Goal: Transaction & Acquisition: Purchase product/service

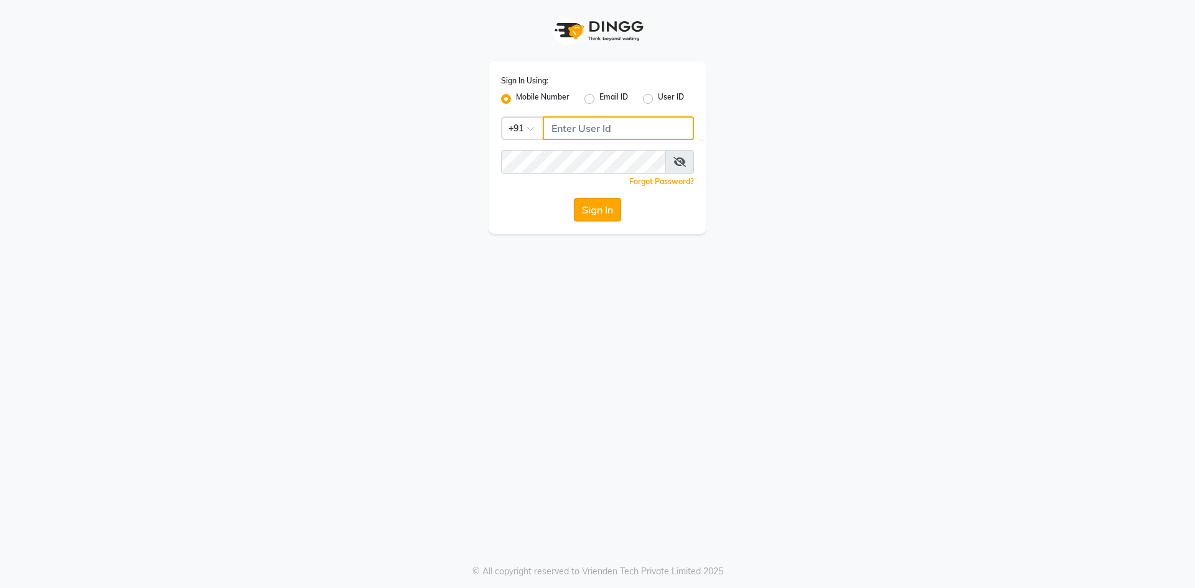
type input "9087667727"
click at [585, 213] on button "Sign In" at bounding box center [597, 210] width 47 height 24
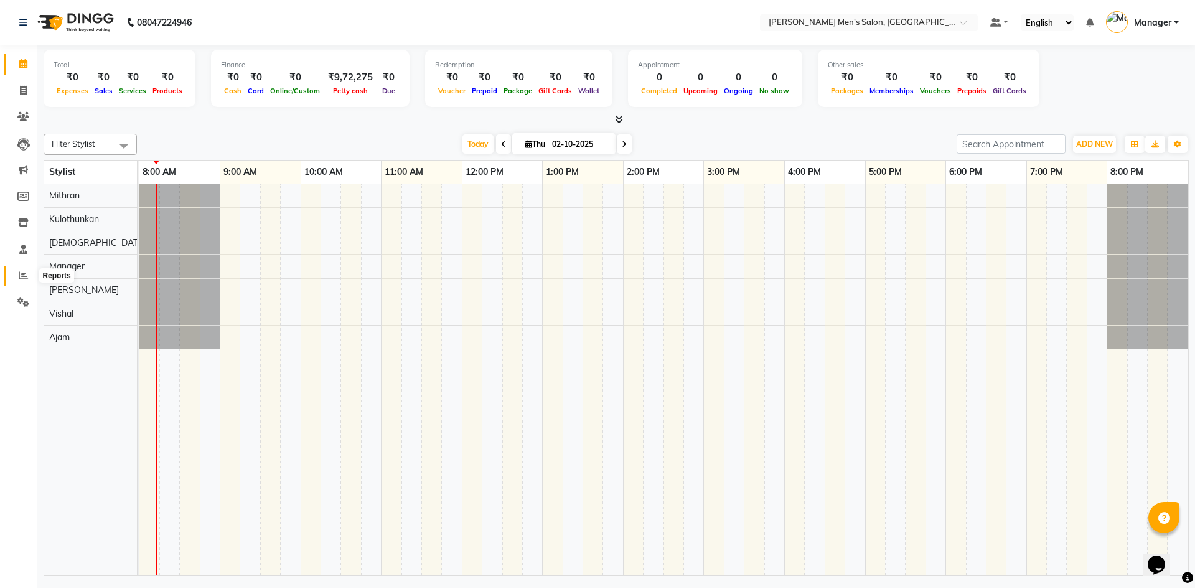
click at [26, 269] on span at bounding box center [23, 276] width 22 height 14
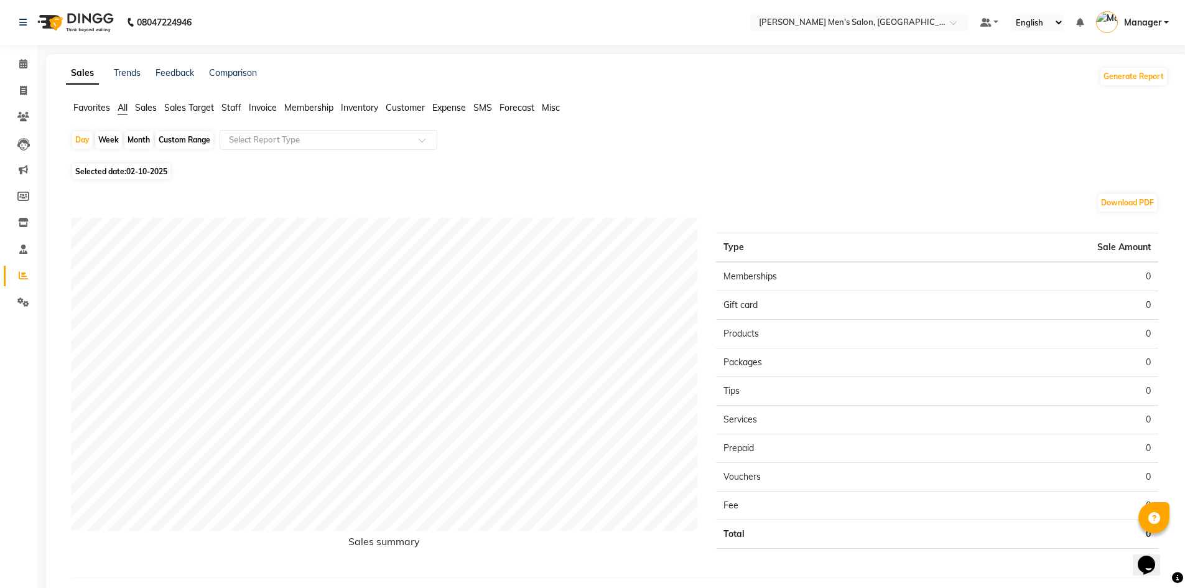
click at [230, 105] on span "Staff" at bounding box center [232, 107] width 20 height 11
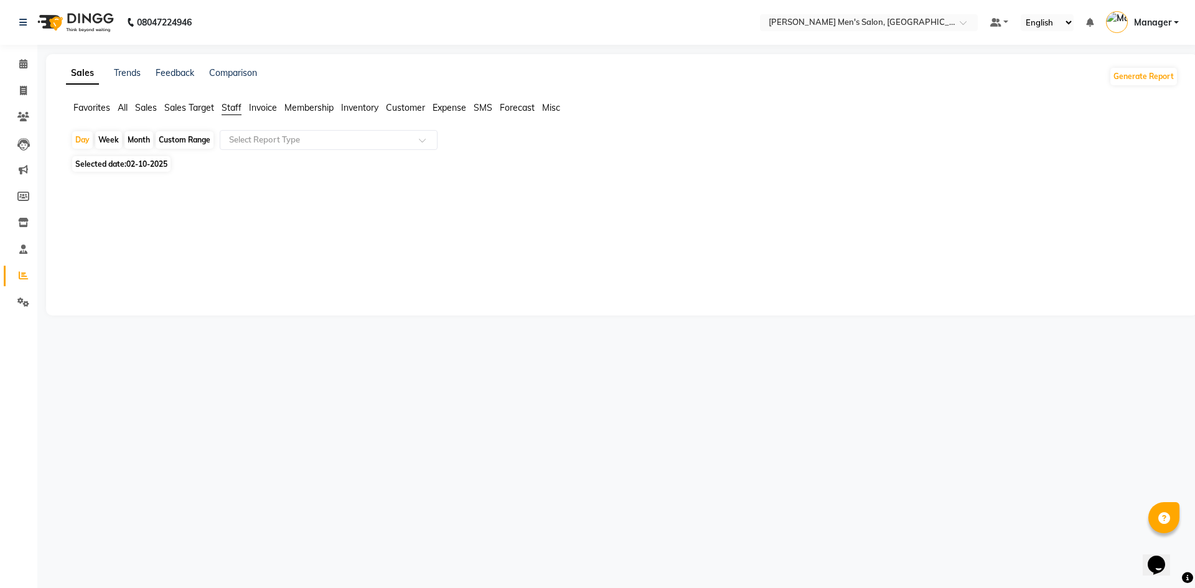
click at [129, 163] on span "02-10-2025" at bounding box center [146, 163] width 41 height 9
select select "10"
select select "2025"
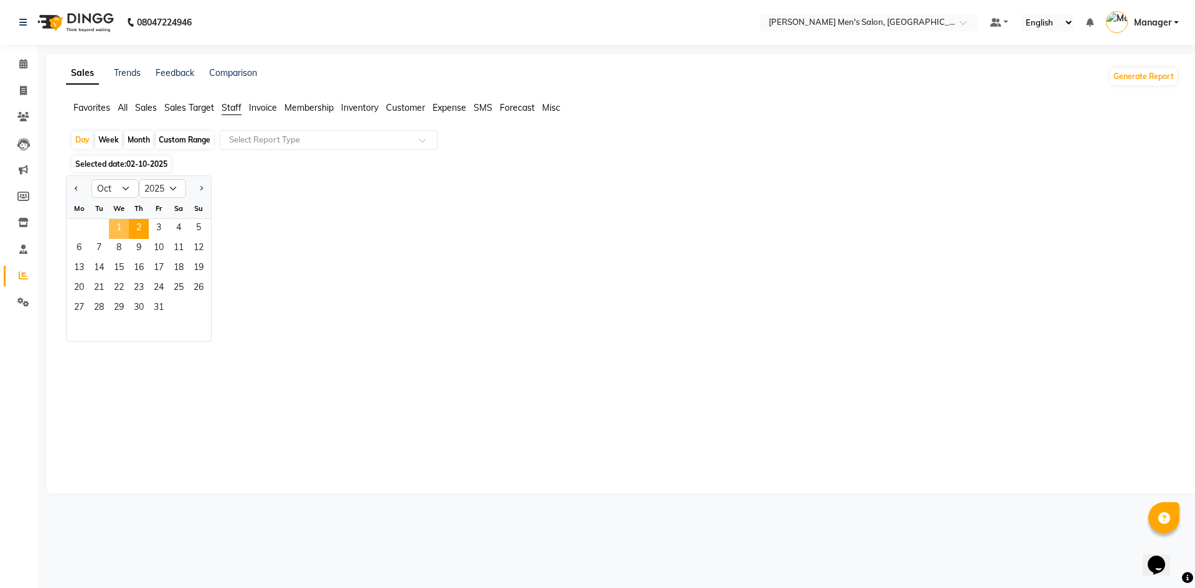
click at [119, 223] on span "1" at bounding box center [119, 229] width 20 height 20
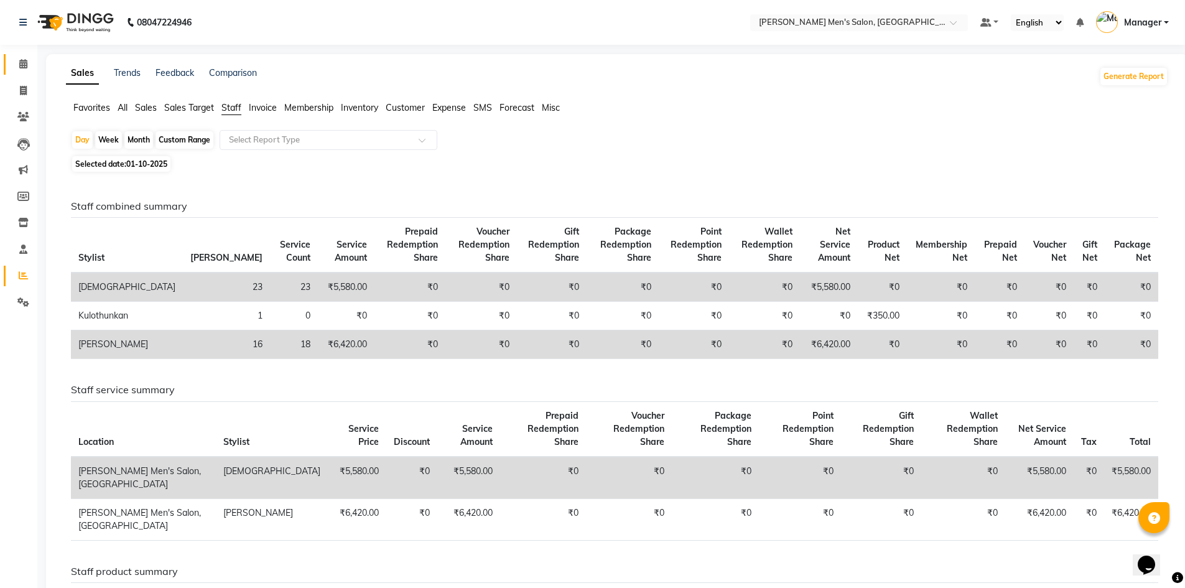
click at [24, 72] on link "Calendar" at bounding box center [19, 64] width 30 height 21
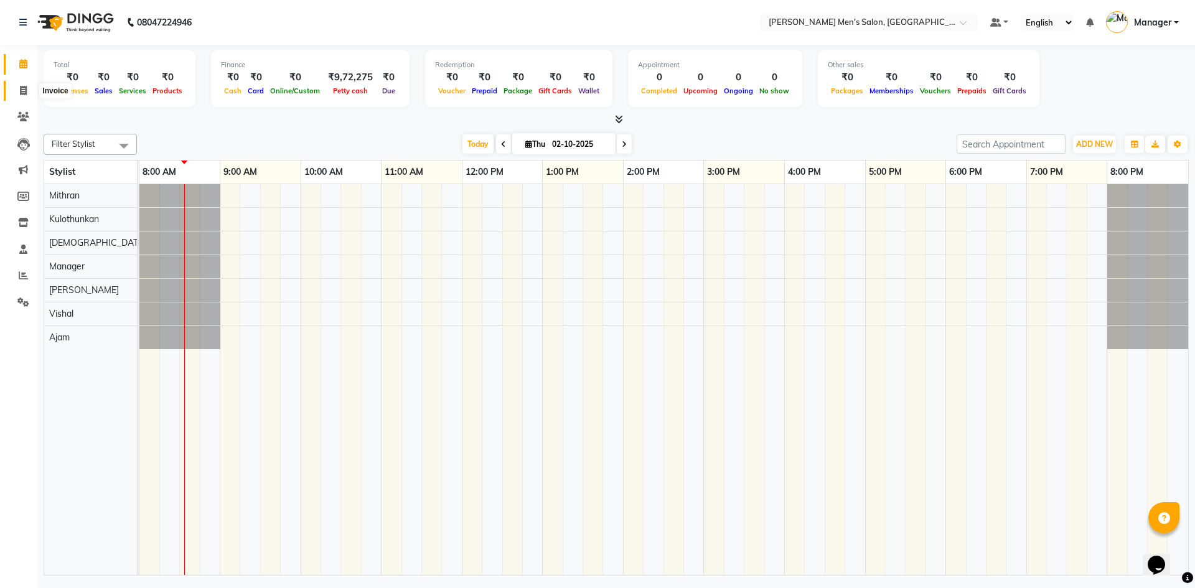
click at [17, 84] on span at bounding box center [23, 91] width 22 height 14
select select "service"
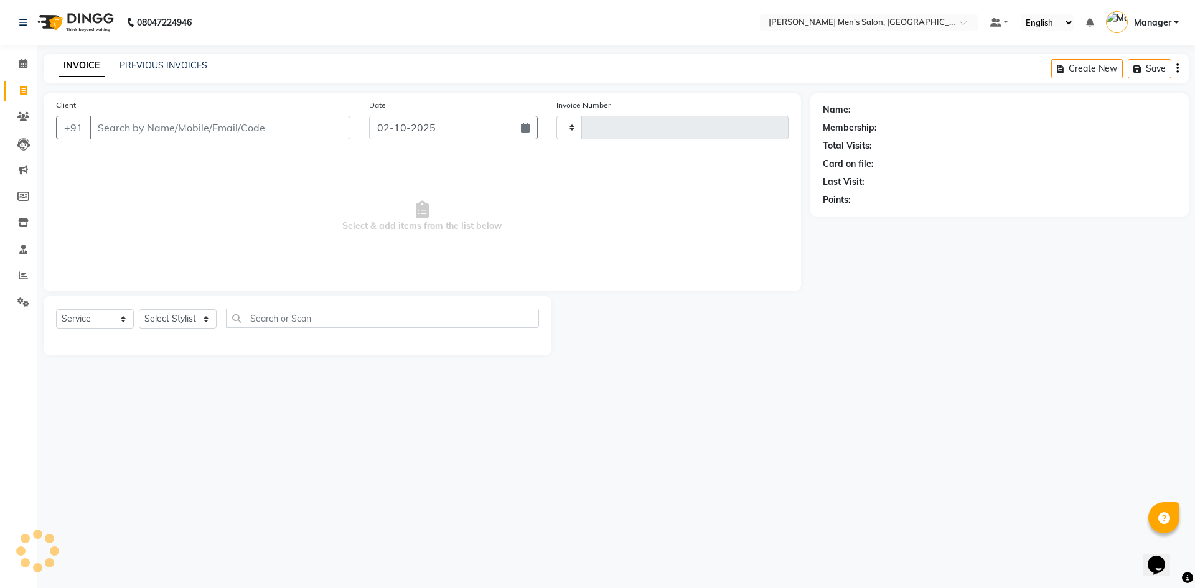
type input "4819"
select select "6913"
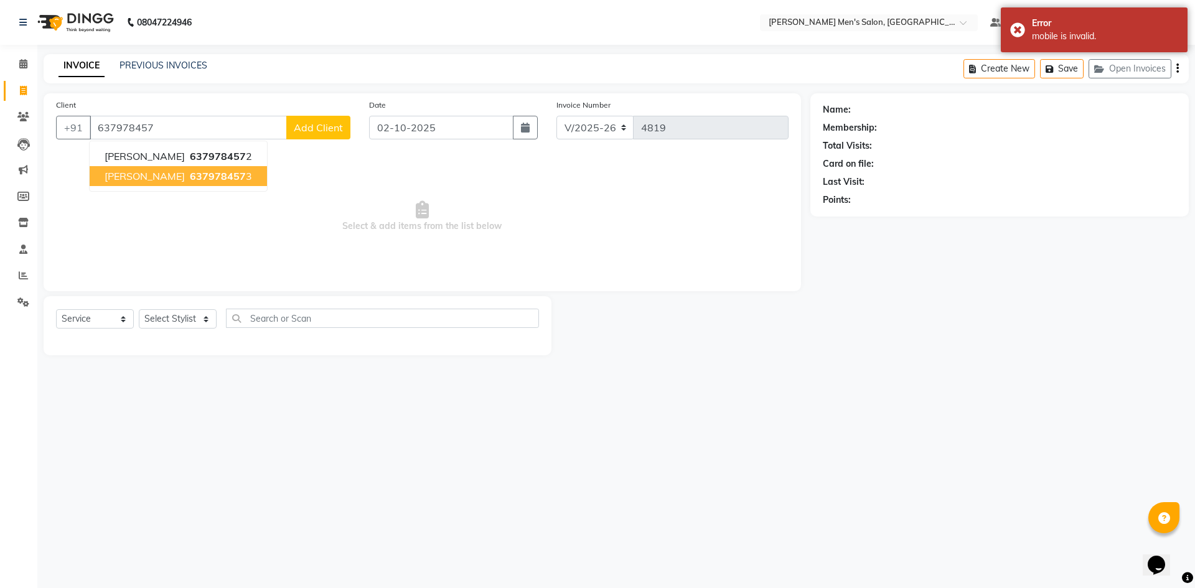
click at [125, 180] on span "[PERSON_NAME]" at bounding box center [145, 176] width 80 height 12
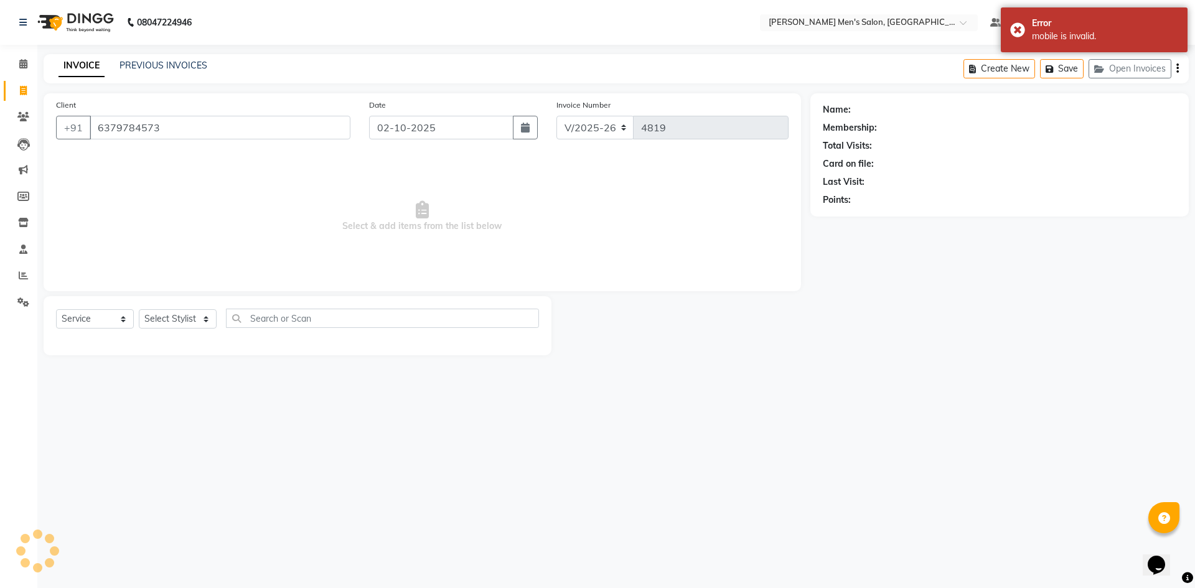
type input "6379784573"
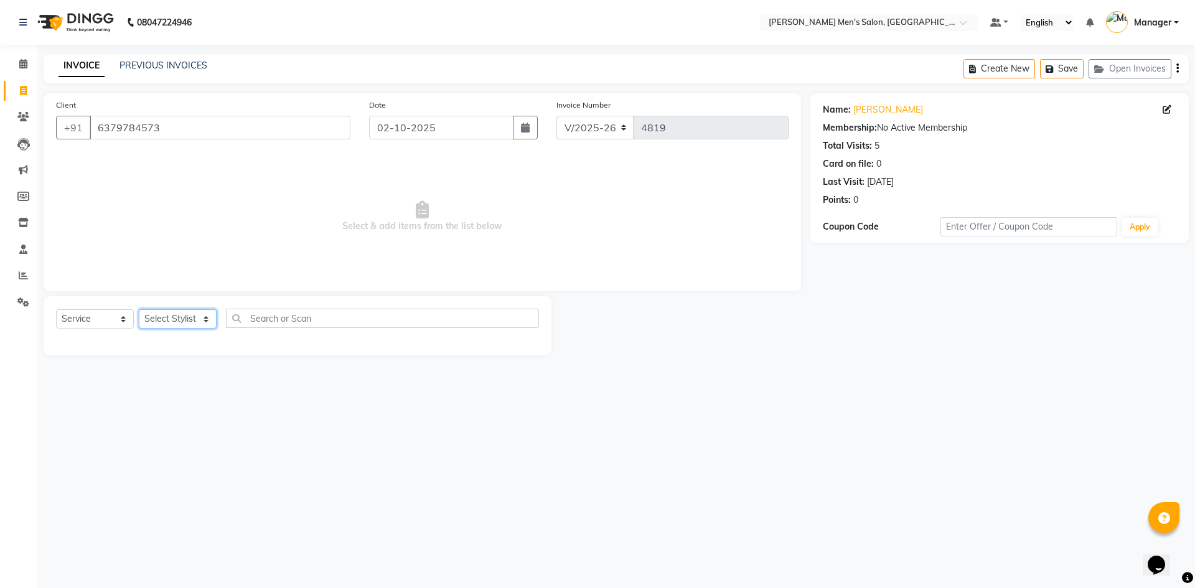
click at [156, 319] on select "Select Stylist [PERSON_NAME] Manager [PERSON_NAME]" at bounding box center [178, 318] width 78 height 19
select select "65604"
click at [139, 309] on select "Select Stylist [PERSON_NAME] Manager [PERSON_NAME]" at bounding box center [178, 318] width 78 height 19
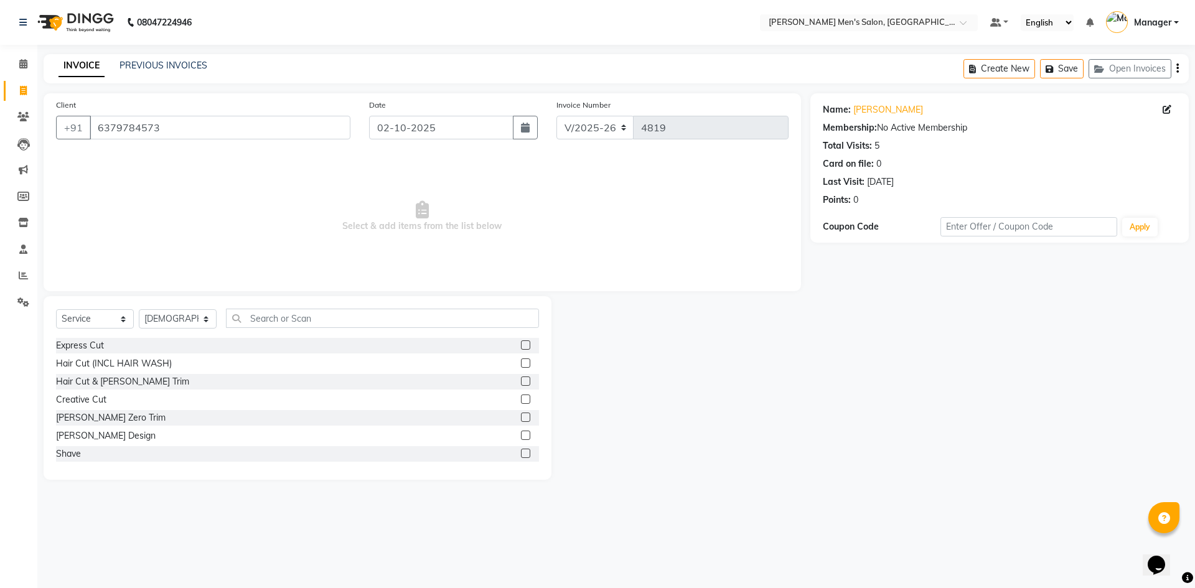
click at [521, 379] on label at bounding box center [525, 380] width 9 height 9
click at [521, 379] on input "checkbox" at bounding box center [525, 382] width 8 height 8
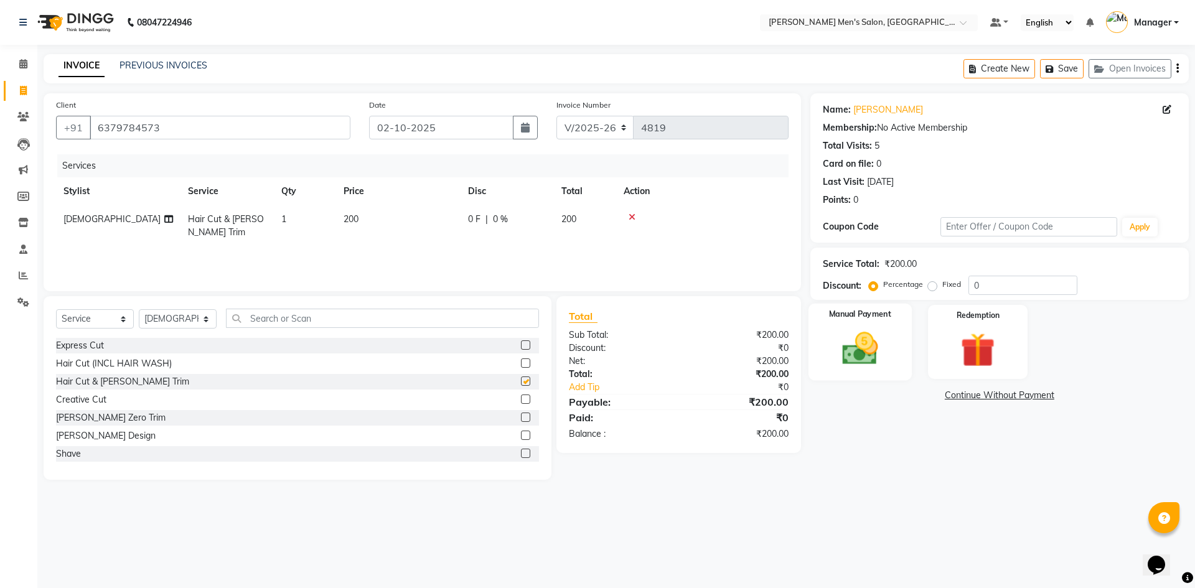
checkbox input "false"
click at [863, 343] on img at bounding box center [860, 348] width 58 height 41
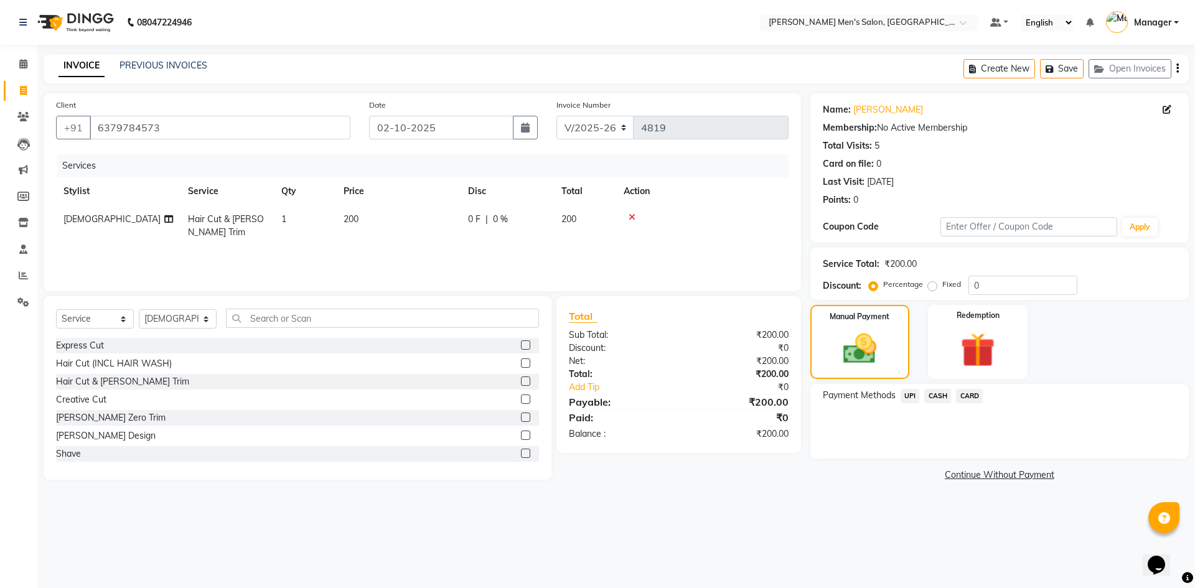
click at [938, 395] on span "CASH" at bounding box center [937, 396] width 27 height 14
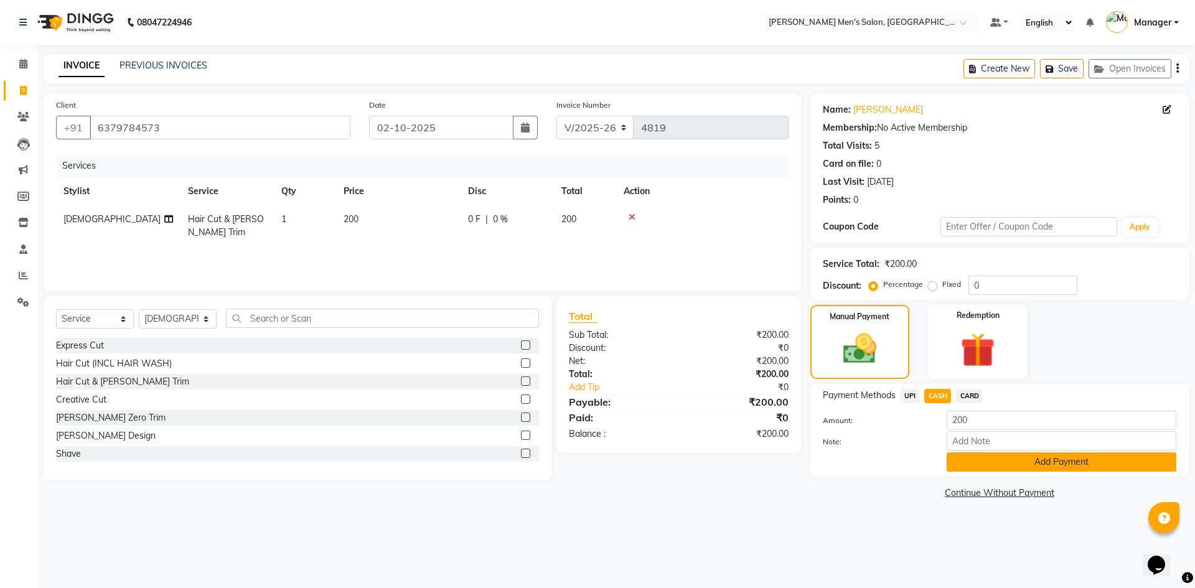
click at [1041, 459] on button "Add Payment" at bounding box center [1062, 461] width 230 height 19
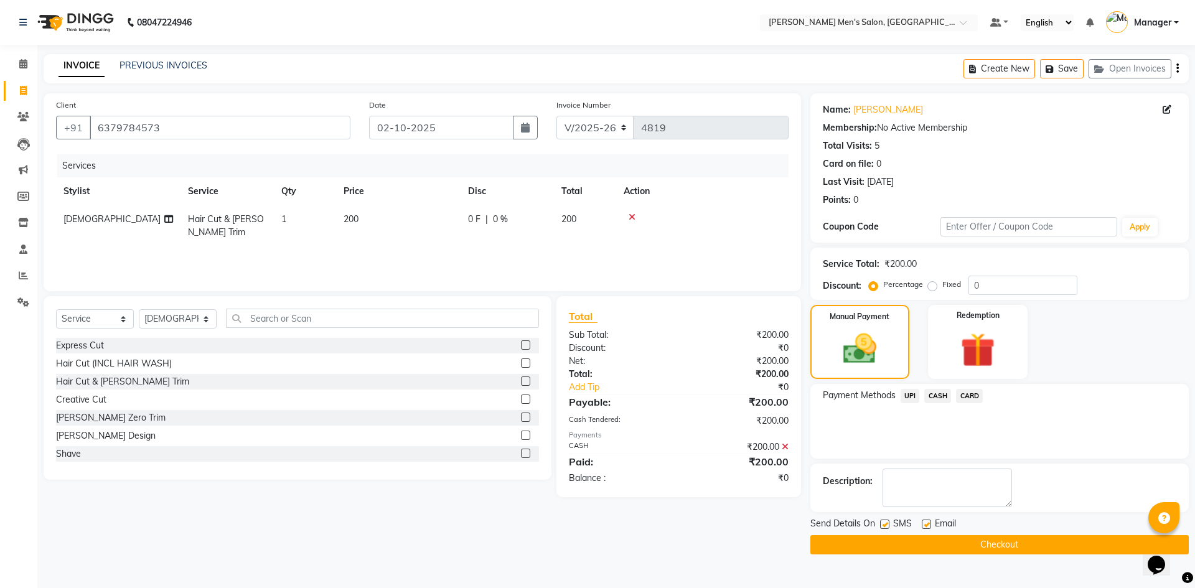
click at [1015, 538] on button "Checkout" at bounding box center [999, 544] width 378 height 19
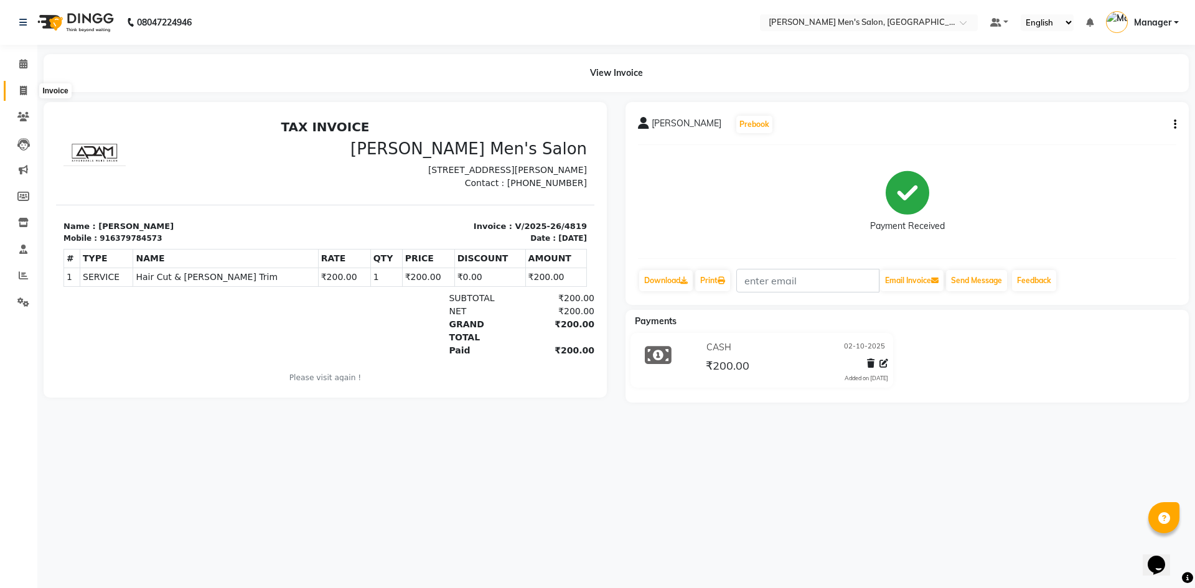
click at [14, 89] on span at bounding box center [23, 91] width 22 height 14
select select "service"
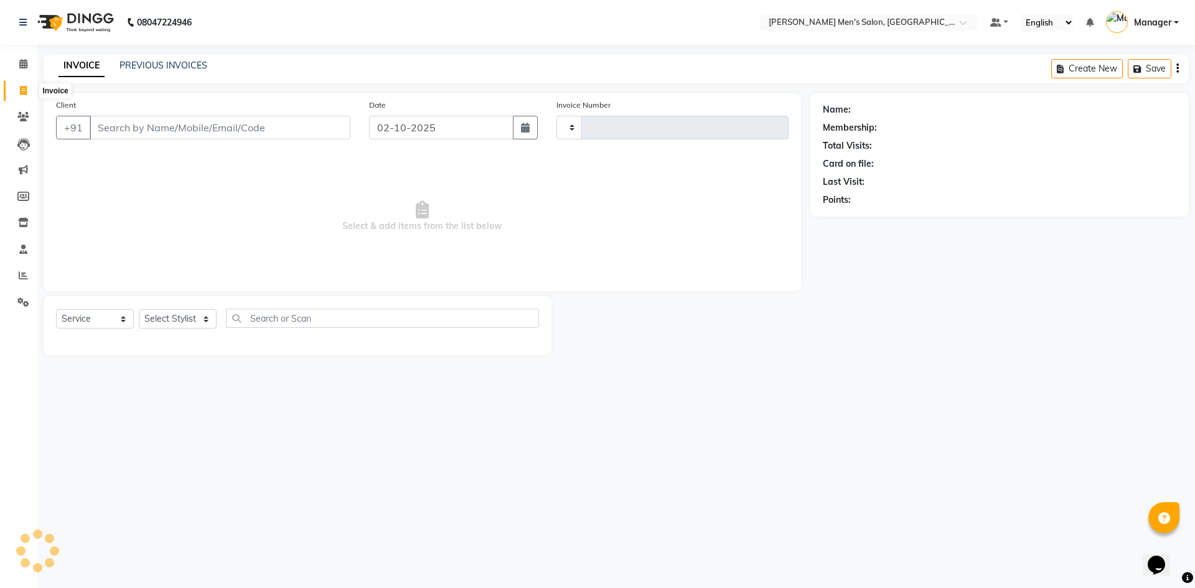
type input "4820"
select select "6913"
click at [147, 69] on link "PREVIOUS INVOICES" at bounding box center [163, 65] width 88 height 11
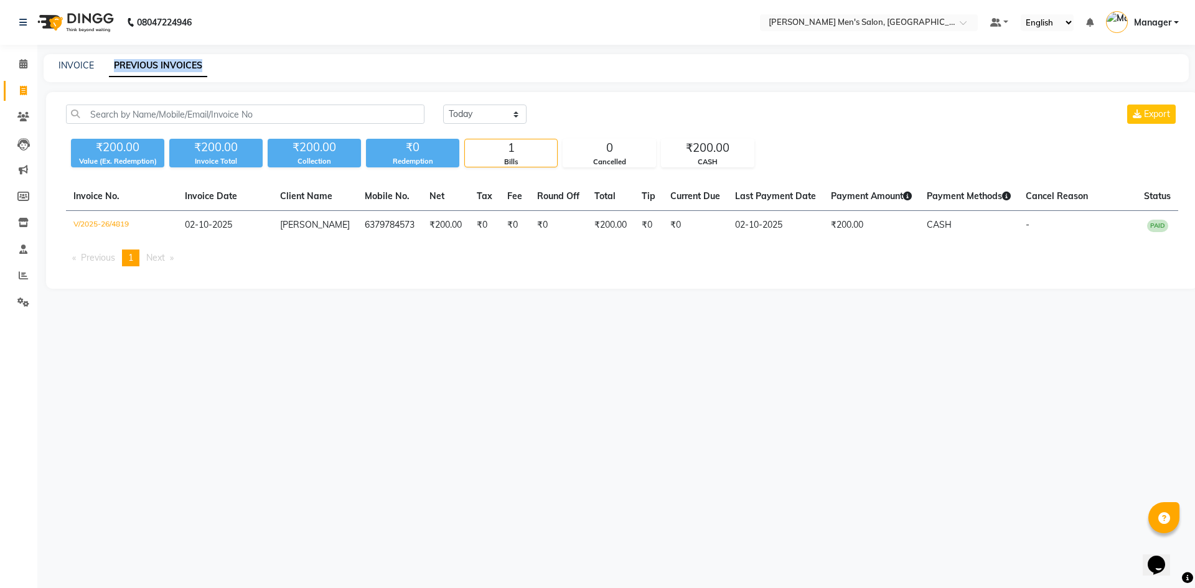
drag, startPoint x: 109, startPoint y: 61, endPoint x: 282, endPoint y: 72, distance: 173.3
click at [282, 72] on div "INVOICE PREVIOUS INVOICES" at bounding box center [609, 65] width 1130 height 13
click at [280, 70] on div "INVOICE PREVIOUS INVOICES" at bounding box center [609, 65] width 1130 height 13
drag, startPoint x: 103, startPoint y: 67, endPoint x: 235, endPoint y: 64, distance: 132.6
click at [235, 64] on div "INVOICE PREVIOUS INVOICES" at bounding box center [609, 65] width 1130 height 13
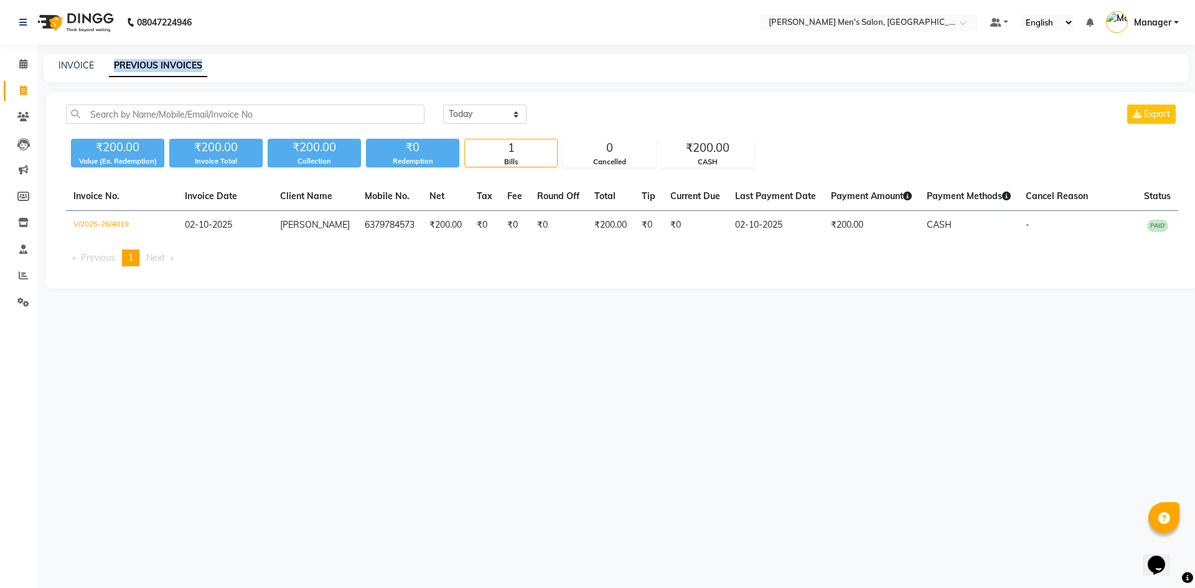
click at [236, 63] on div "INVOICE PREVIOUS INVOICES" at bounding box center [609, 65] width 1130 height 13
click at [60, 70] on link "INVOICE" at bounding box center [75, 65] width 35 height 11
select select "service"
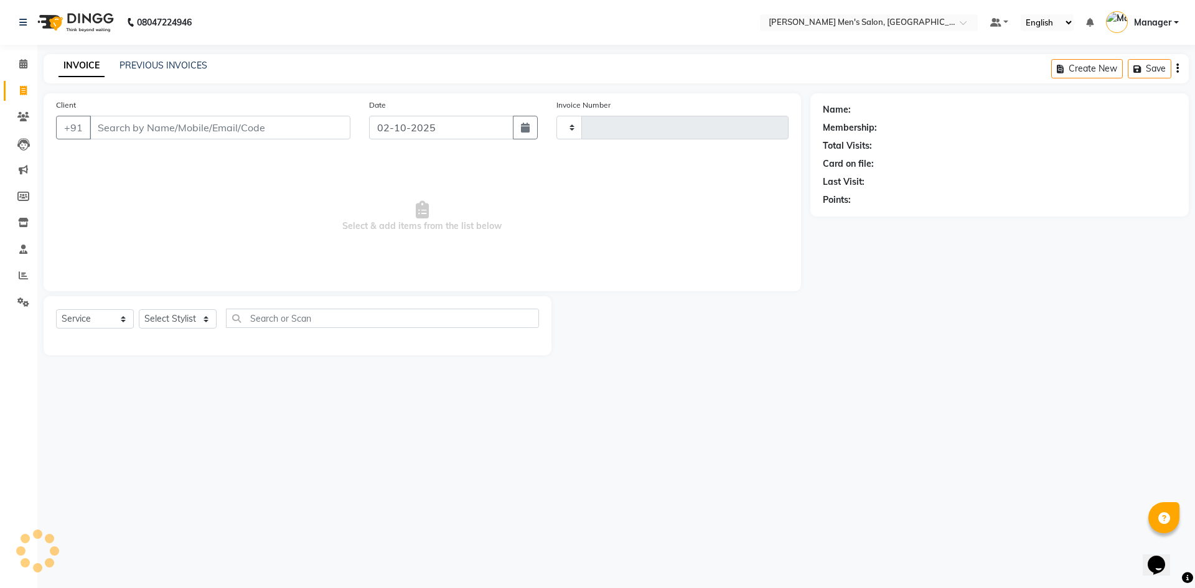
type input "4820"
select select "6913"
click at [194, 126] on input "Client" at bounding box center [220, 128] width 261 height 24
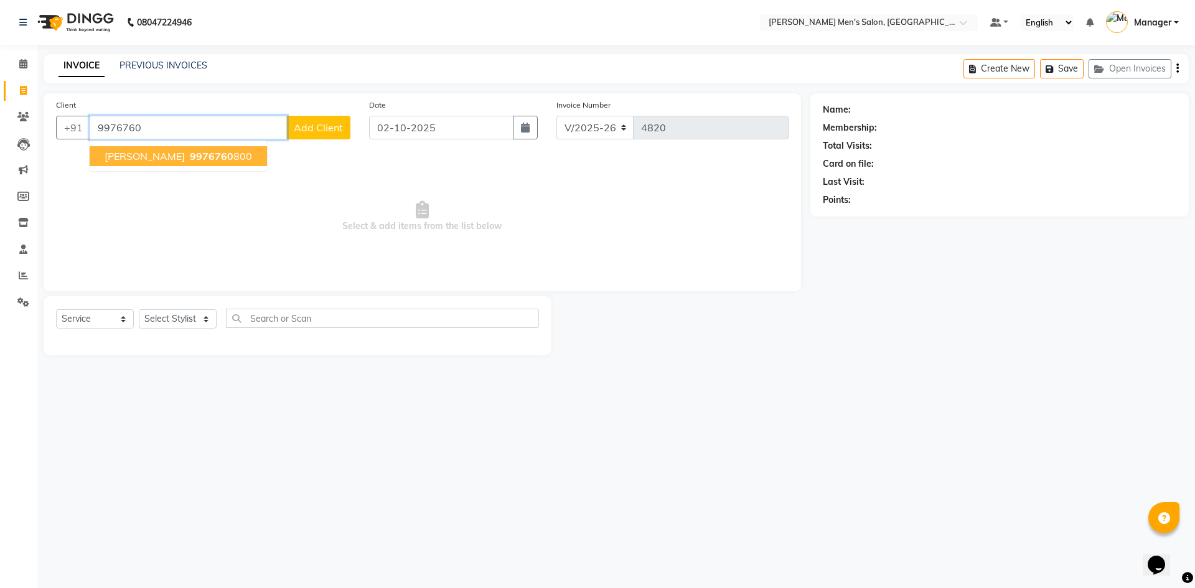
click at [153, 166] on button "[PERSON_NAME] 9976760 800" at bounding box center [178, 156] width 177 height 20
type input "9976760800"
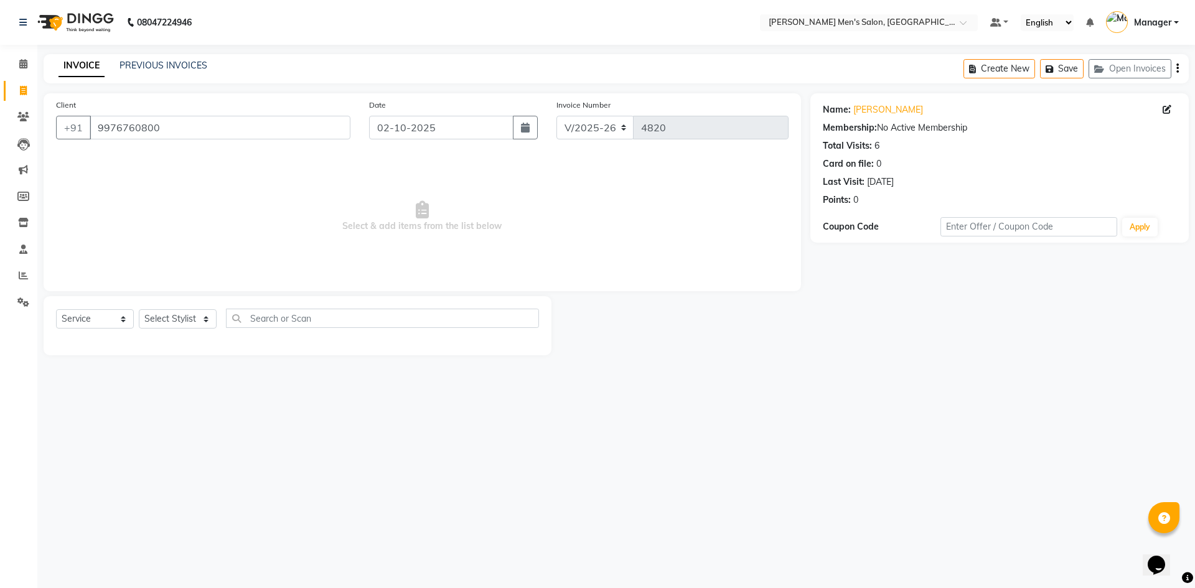
click at [169, 304] on div "Select Service Product Membership Package Voucher Prepaid Gift Card Select Styl…" at bounding box center [298, 325] width 508 height 59
click at [167, 317] on select "Select Stylist [PERSON_NAME] Manager [PERSON_NAME]" at bounding box center [178, 318] width 78 height 19
select select "65604"
click at [139, 309] on select "Select Stylist [PERSON_NAME] Manager [PERSON_NAME]" at bounding box center [178, 318] width 78 height 19
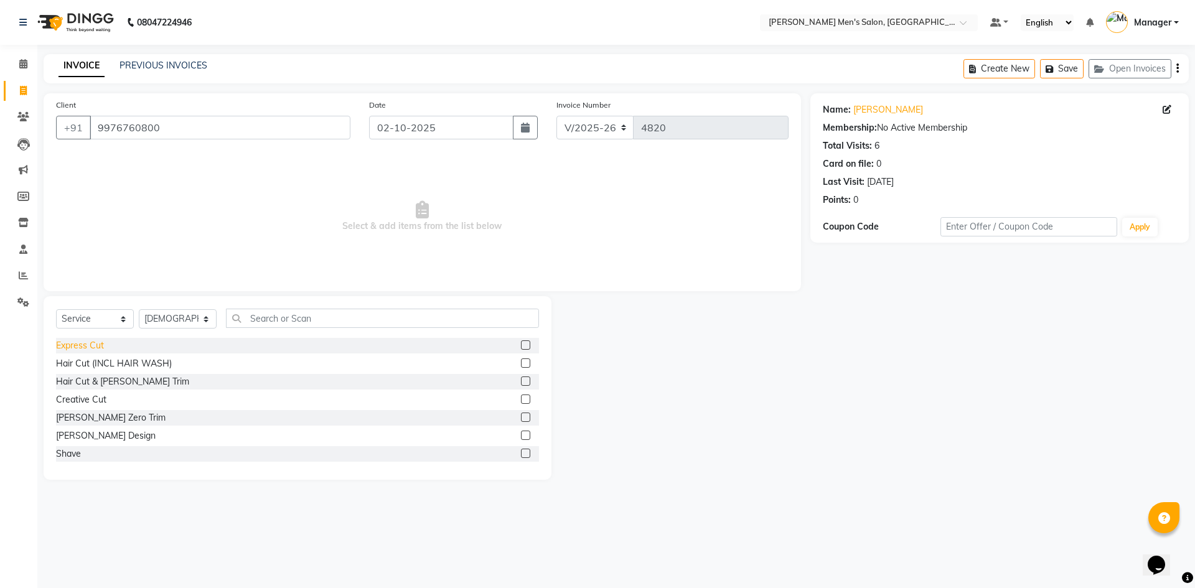
click at [98, 345] on div "Express Cut" at bounding box center [80, 345] width 48 height 13
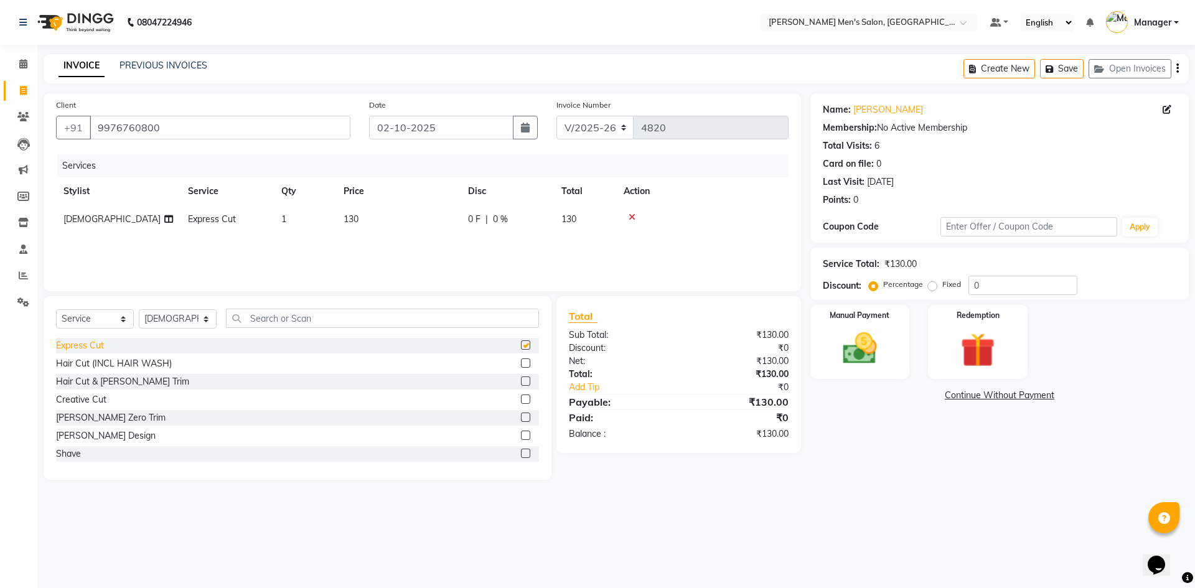
checkbox input "false"
click at [852, 342] on img at bounding box center [860, 348] width 58 height 41
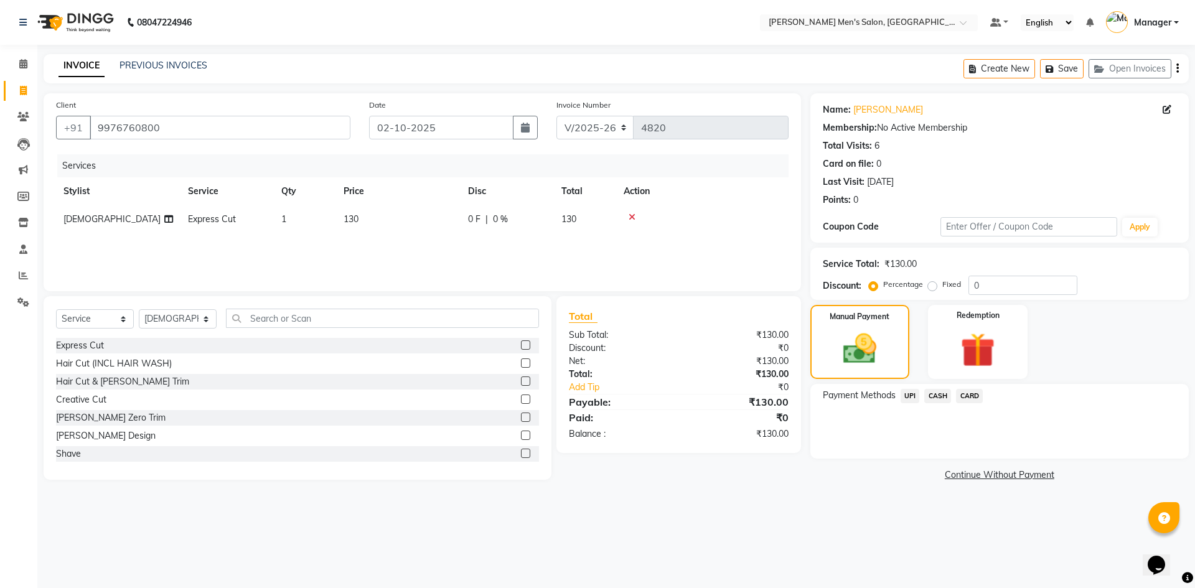
click at [935, 395] on span "CASH" at bounding box center [937, 396] width 27 height 14
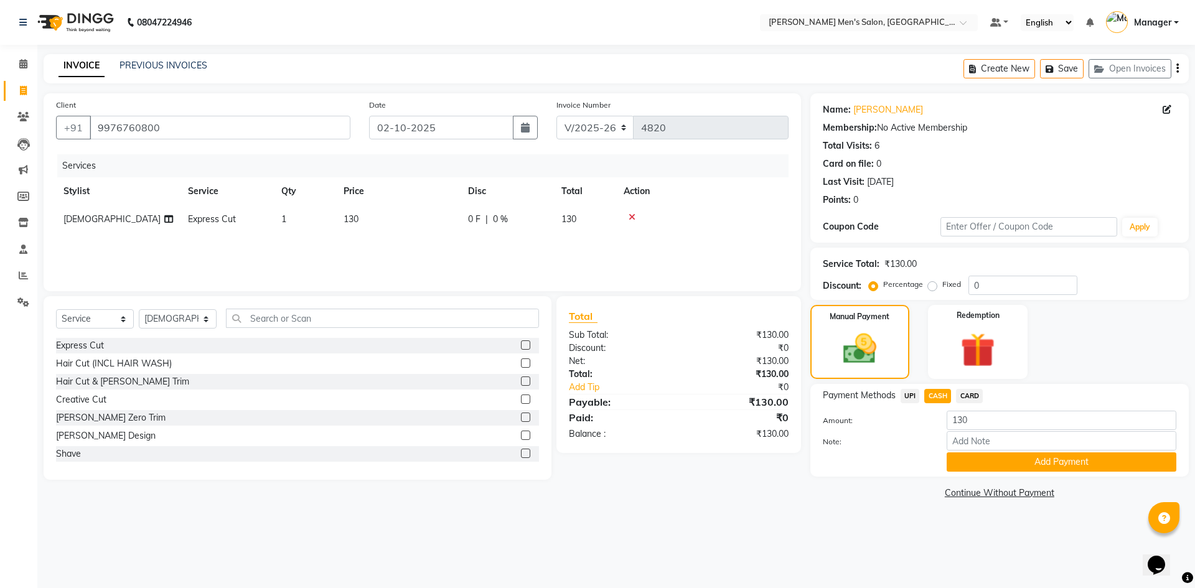
click at [994, 475] on div "Payment Methods UPI CASH CARD Amount: 130 Note: Add Payment" at bounding box center [999, 430] width 378 height 93
click at [979, 469] on button "Add Payment" at bounding box center [1062, 461] width 230 height 19
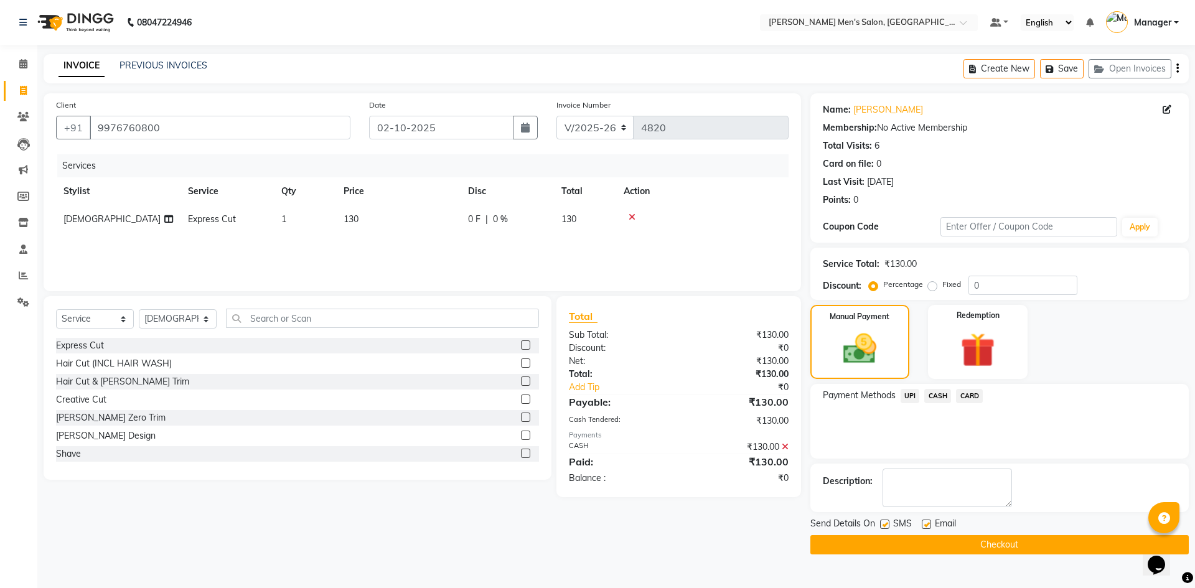
click at [971, 536] on button "Checkout" at bounding box center [999, 544] width 378 height 19
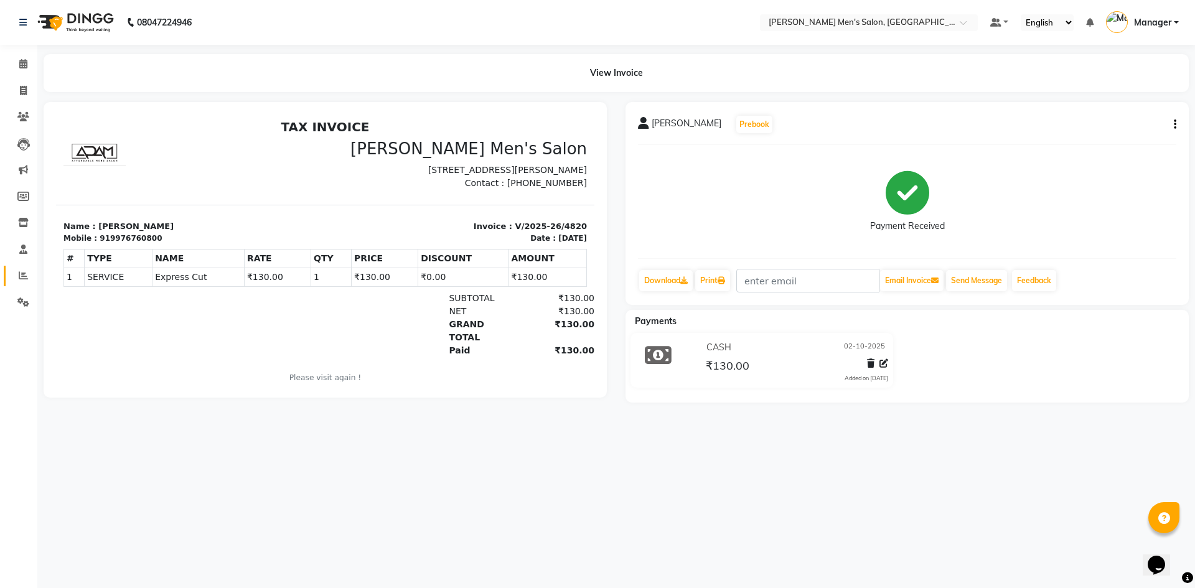
click at [32, 273] on span at bounding box center [23, 276] width 22 height 14
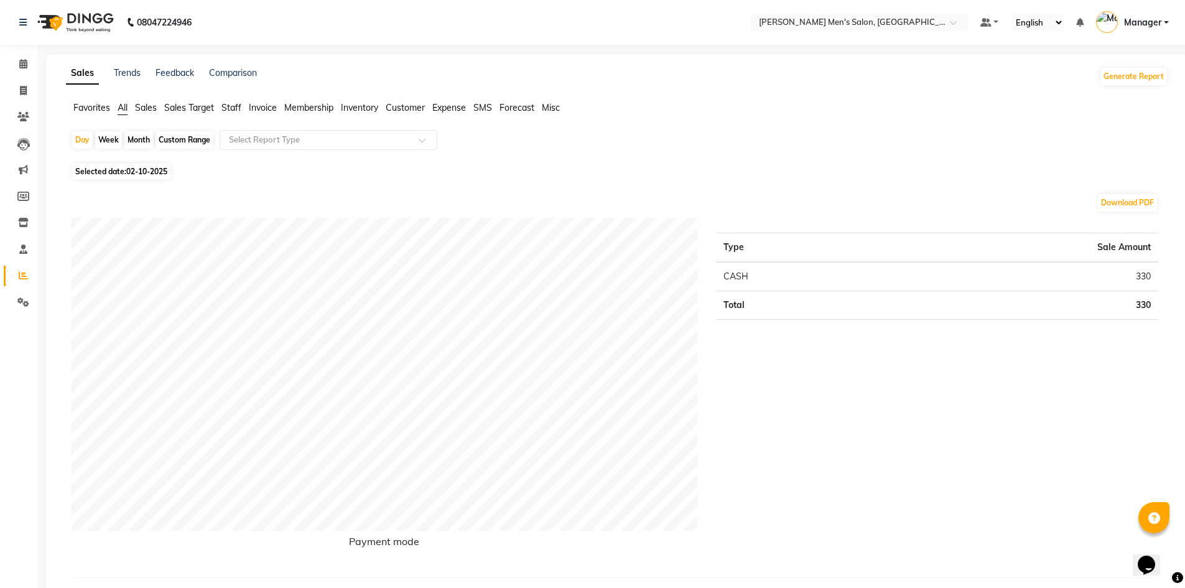
click at [235, 103] on span "Staff" at bounding box center [232, 107] width 20 height 11
